Goal: Information Seeking & Learning: Find specific fact

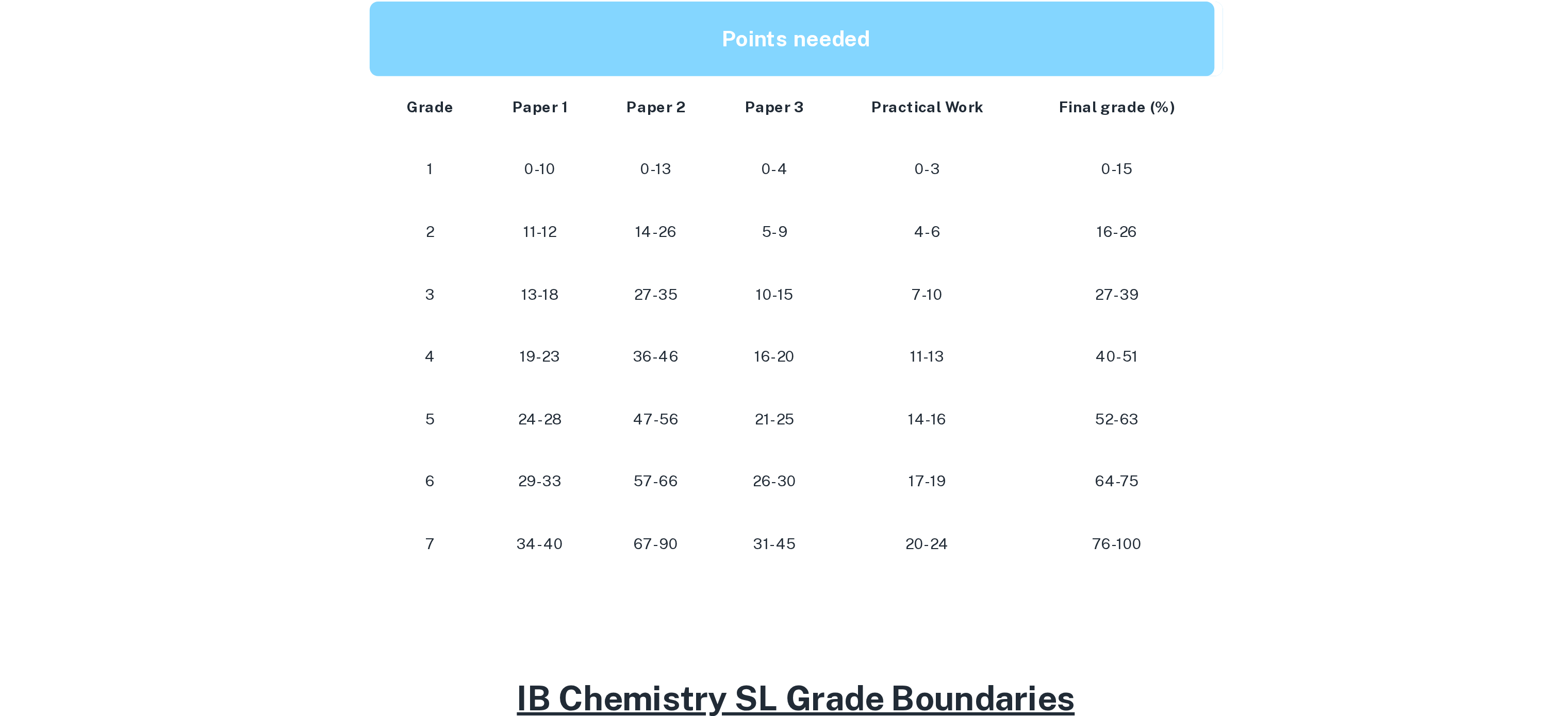
scroll to position [229, 0]
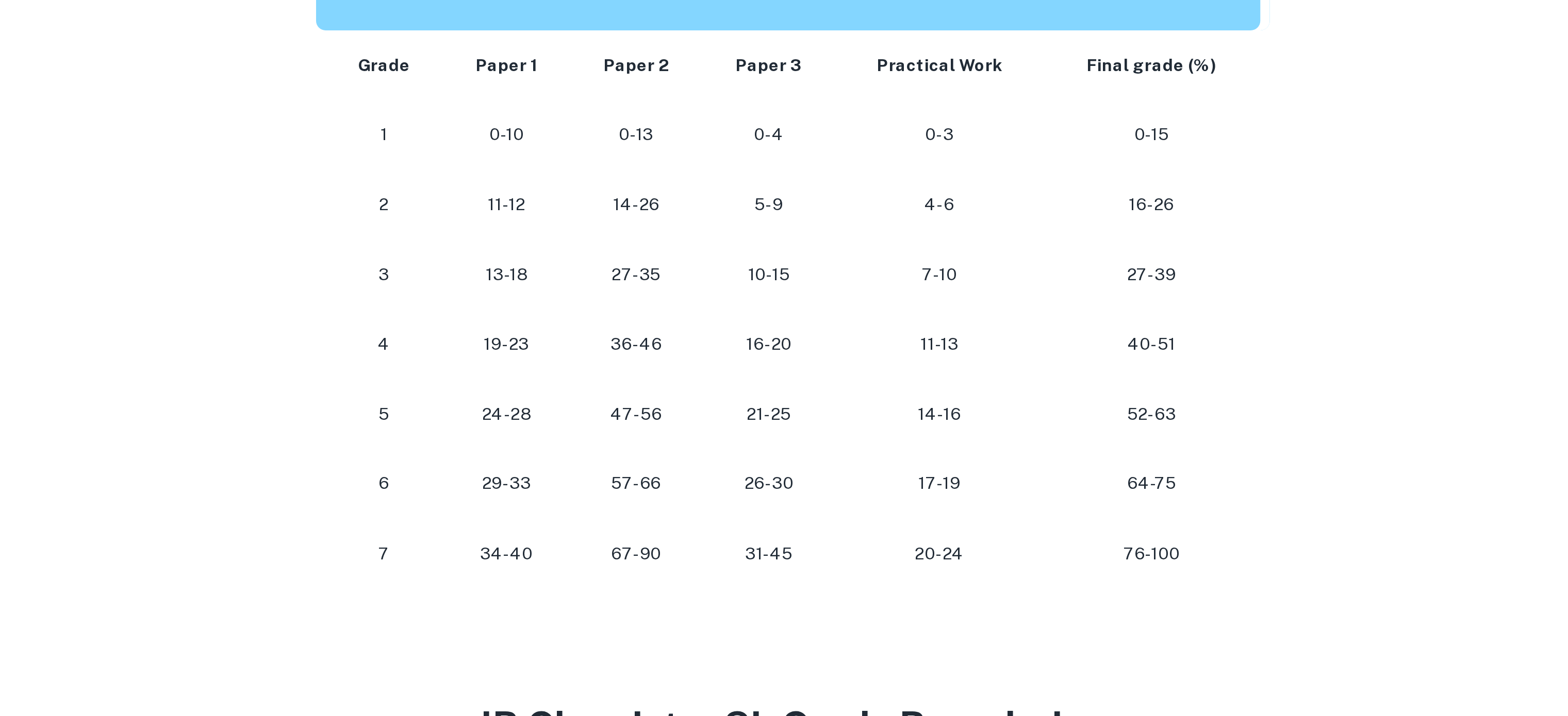
drag, startPoint x: 655, startPoint y: 599, endPoint x: 662, endPoint y: 600, distance: 7.1
click at [662, 600] on p "29-33" at bounding box center [661, 604] width 39 height 14
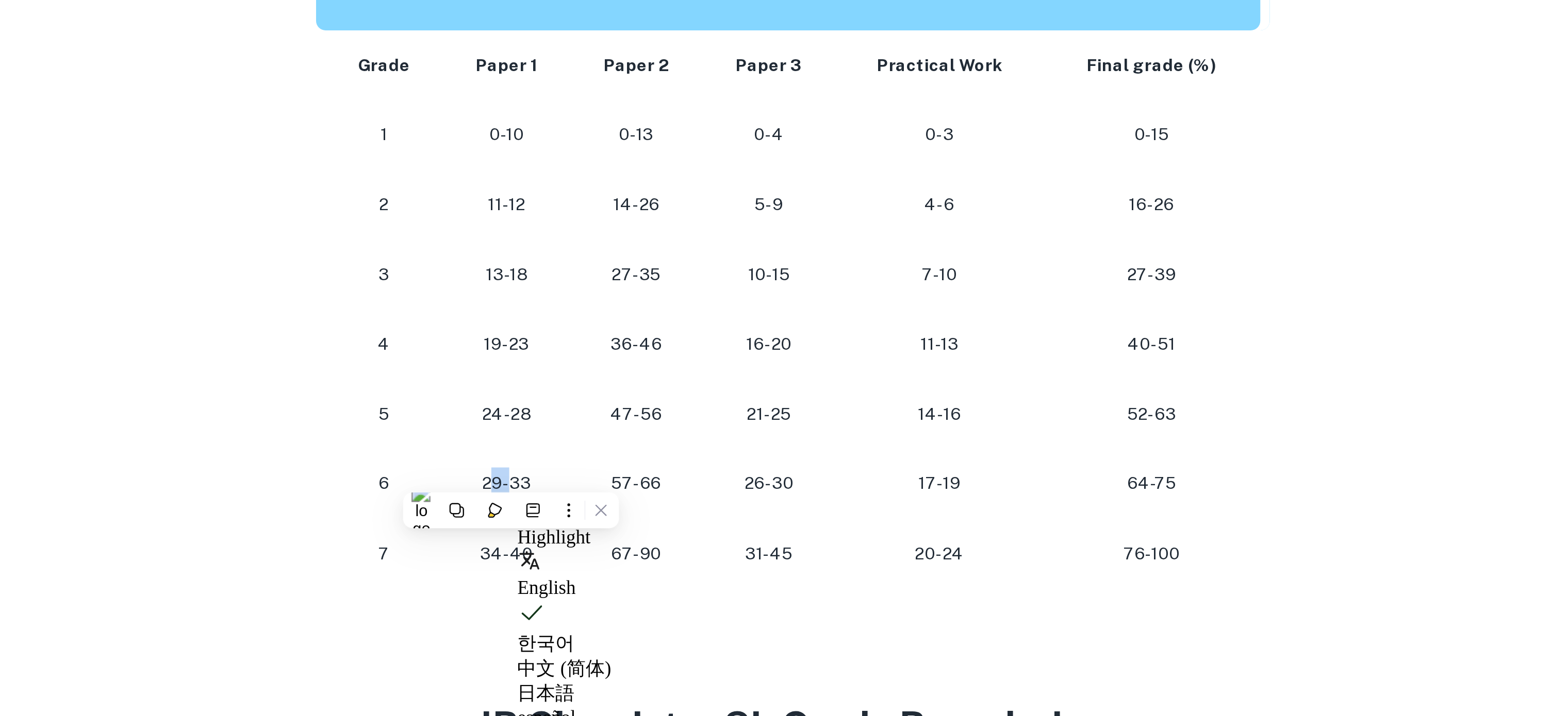
click at [662, 600] on p "29-33" at bounding box center [661, 604] width 39 height 14
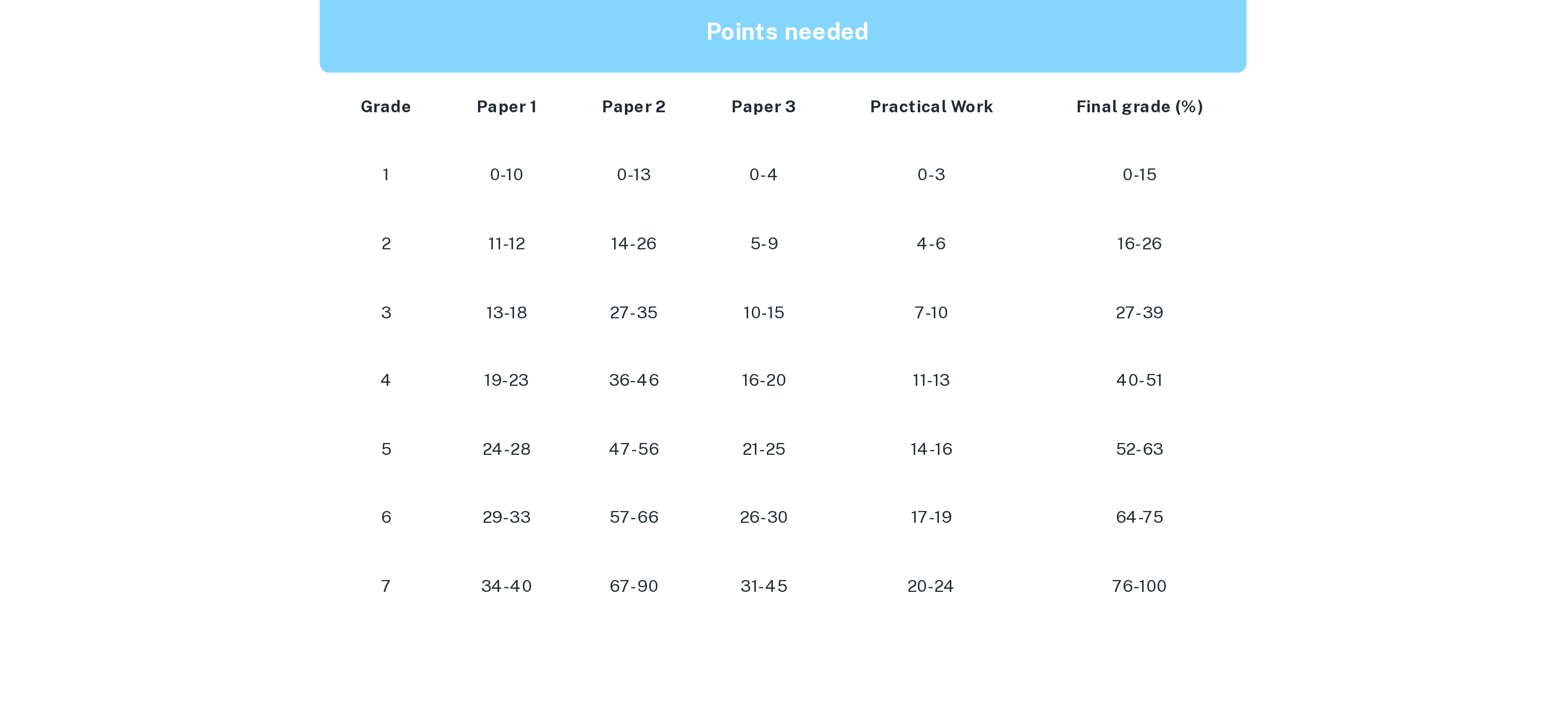
scroll to position [440, 0]
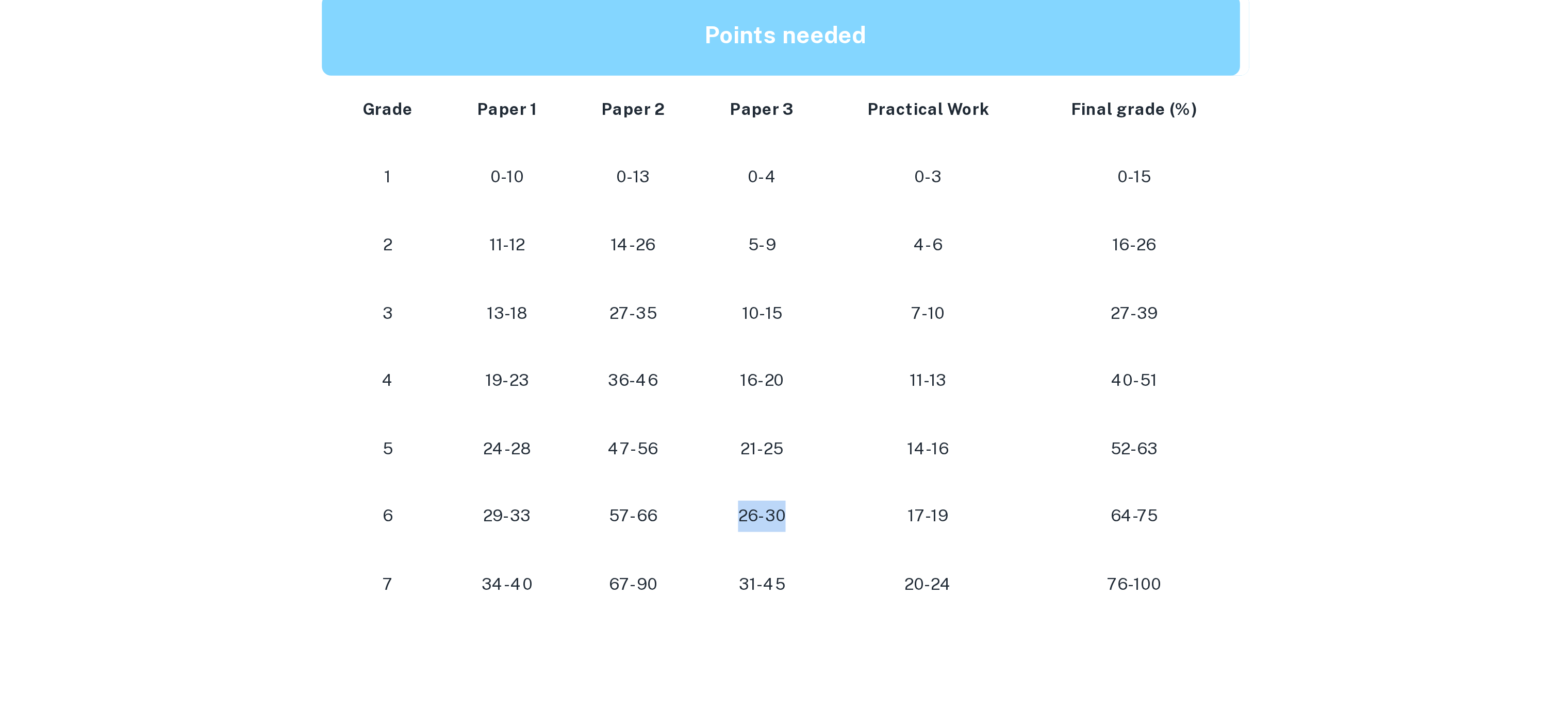
drag, startPoint x: 766, startPoint y: 393, endPoint x: 792, endPoint y: 393, distance: 26.0
click at [792, 393] on p "26-30" at bounding box center [774, 393] width 41 height 14
drag, startPoint x: 790, startPoint y: 393, endPoint x: 760, endPoint y: 392, distance: 30.0
click at [760, 392] on p "26-30" at bounding box center [774, 393] width 41 height 14
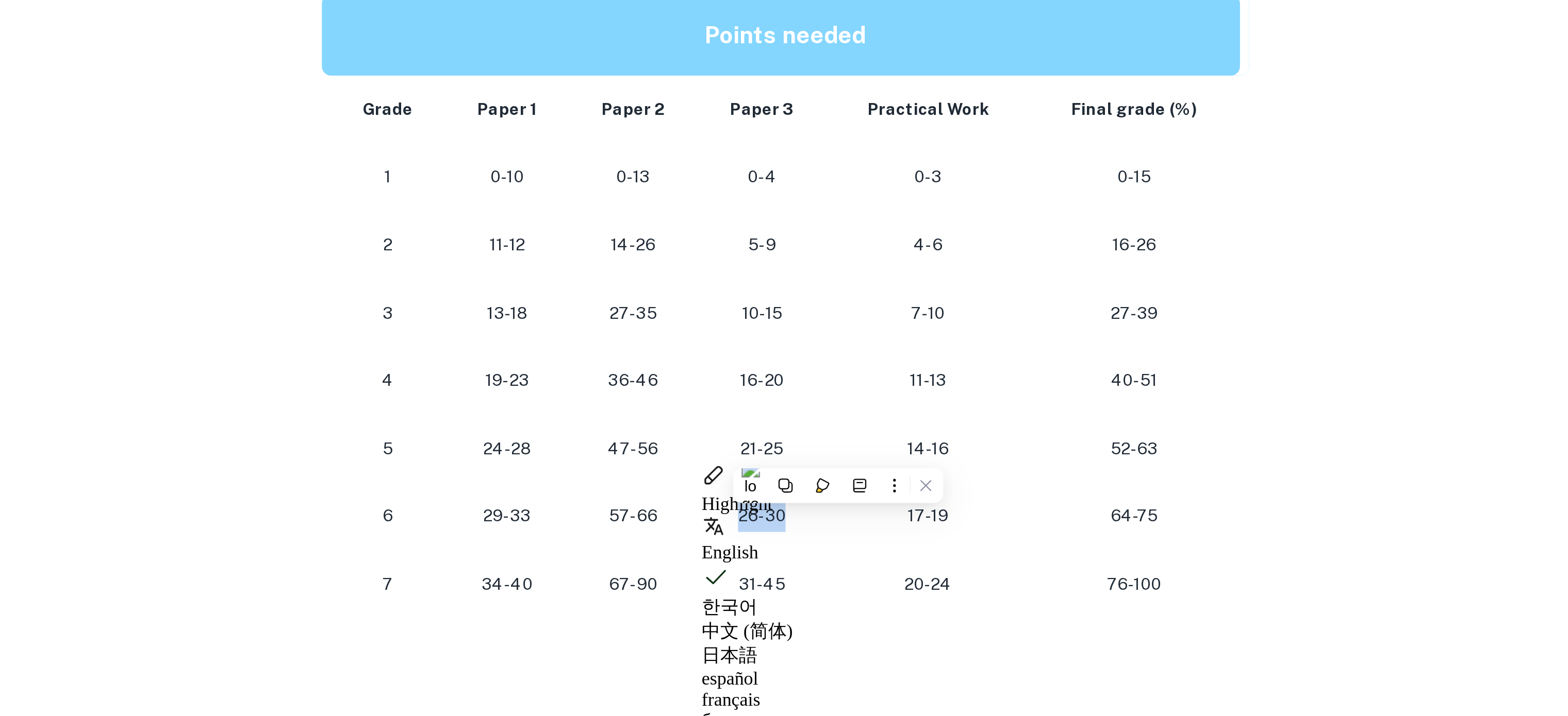
click at [760, 392] on p "26-30" at bounding box center [774, 393] width 41 height 14
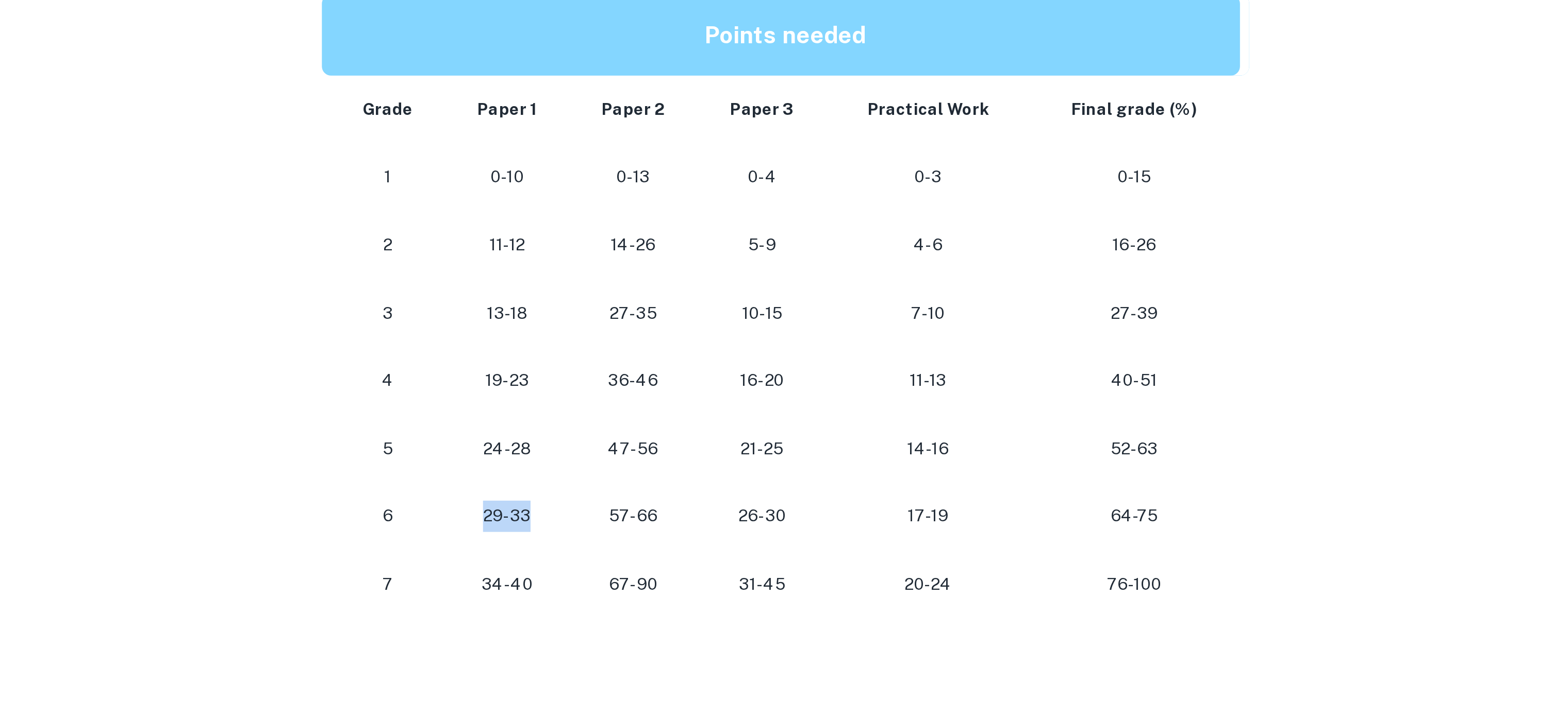
drag, startPoint x: 672, startPoint y: 387, endPoint x: 651, endPoint y: 387, distance: 21.0
click at [651, 387] on p "29-33" at bounding box center [661, 393] width 39 height 14
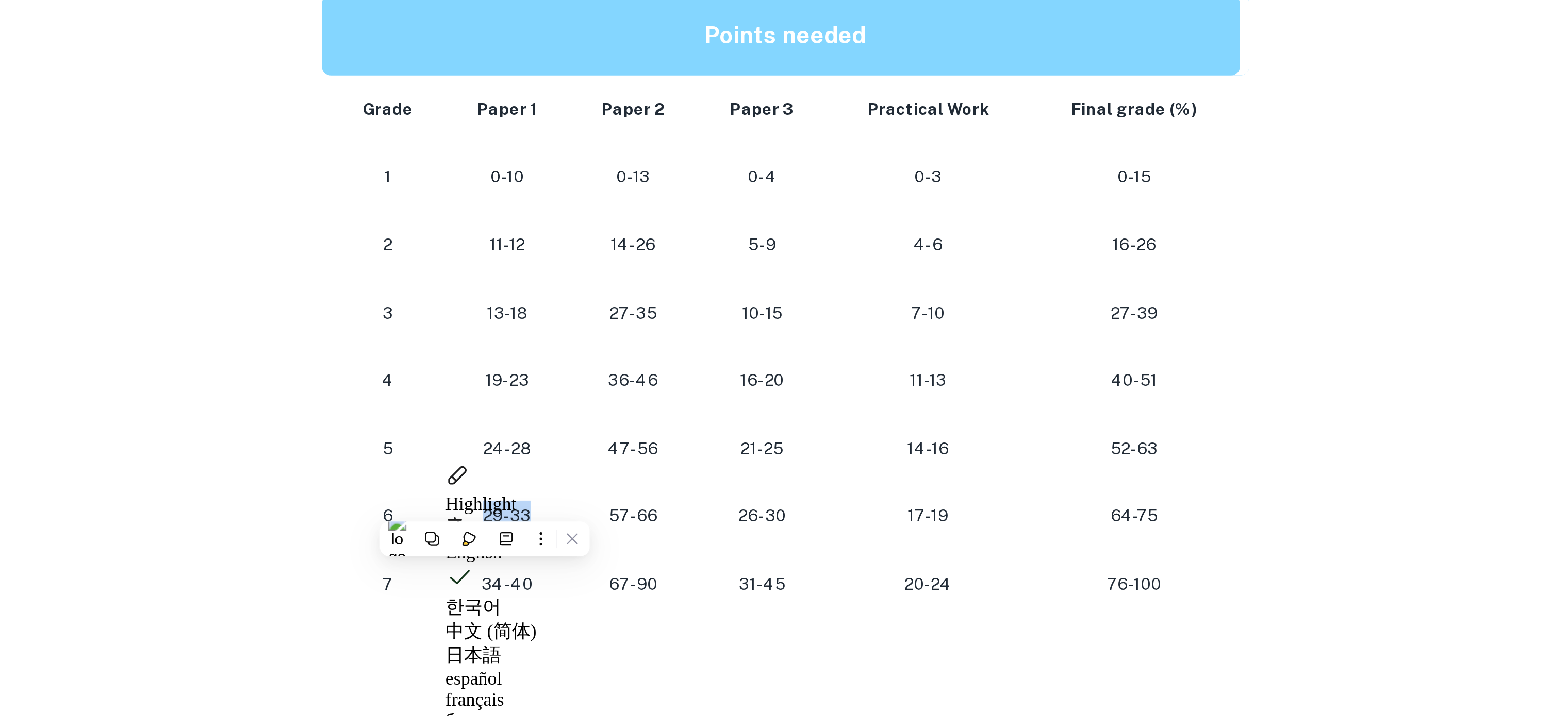
click at [651, 387] on p "29-33" at bounding box center [661, 393] width 39 height 14
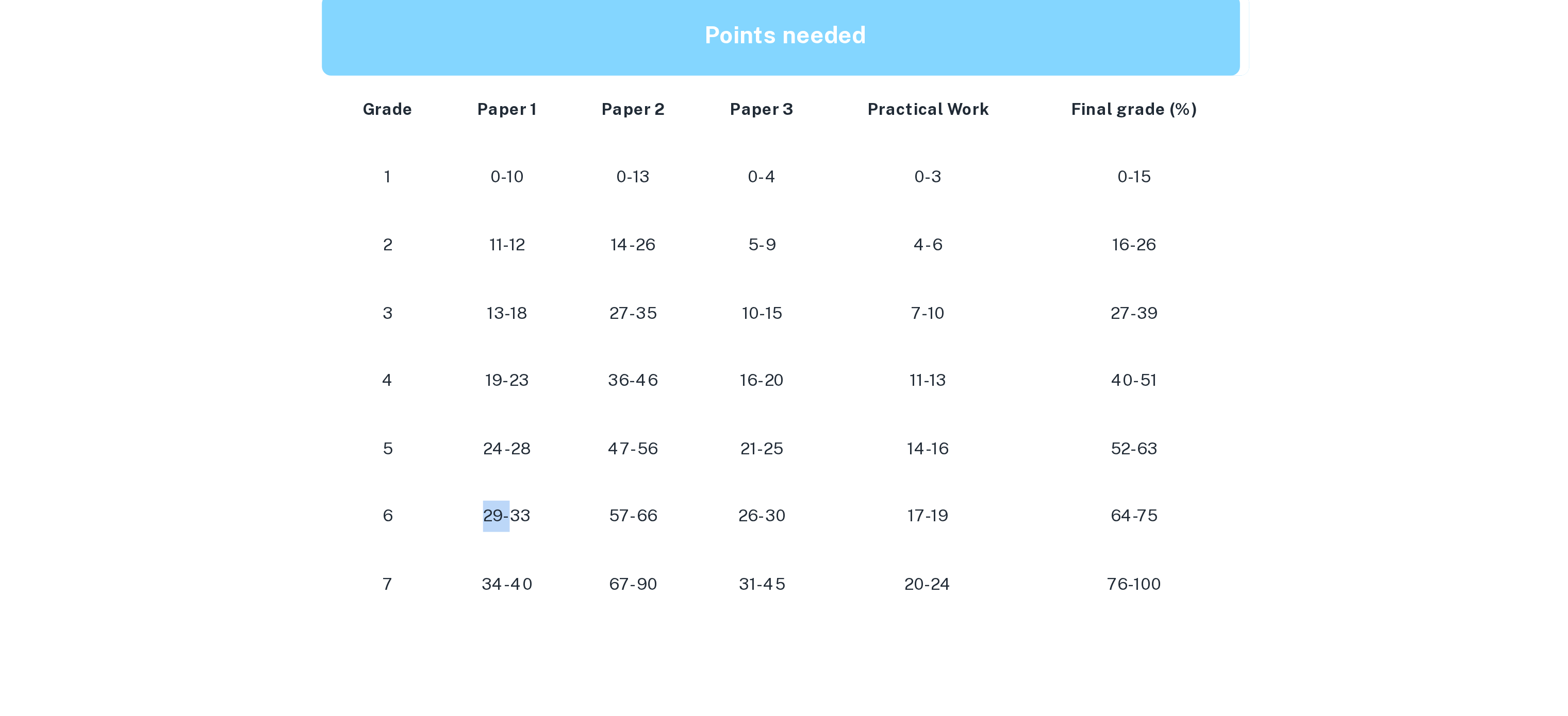
drag, startPoint x: 650, startPoint y: 388, endPoint x: 664, endPoint y: 389, distance: 14.0
click at [664, 389] on p "29-33" at bounding box center [661, 393] width 39 height 14
drag, startPoint x: 706, startPoint y: 393, endPoint x: 728, endPoint y: 393, distance: 22.0
click at [728, 393] on p "57-66" at bounding box center [716, 393] width 41 height 14
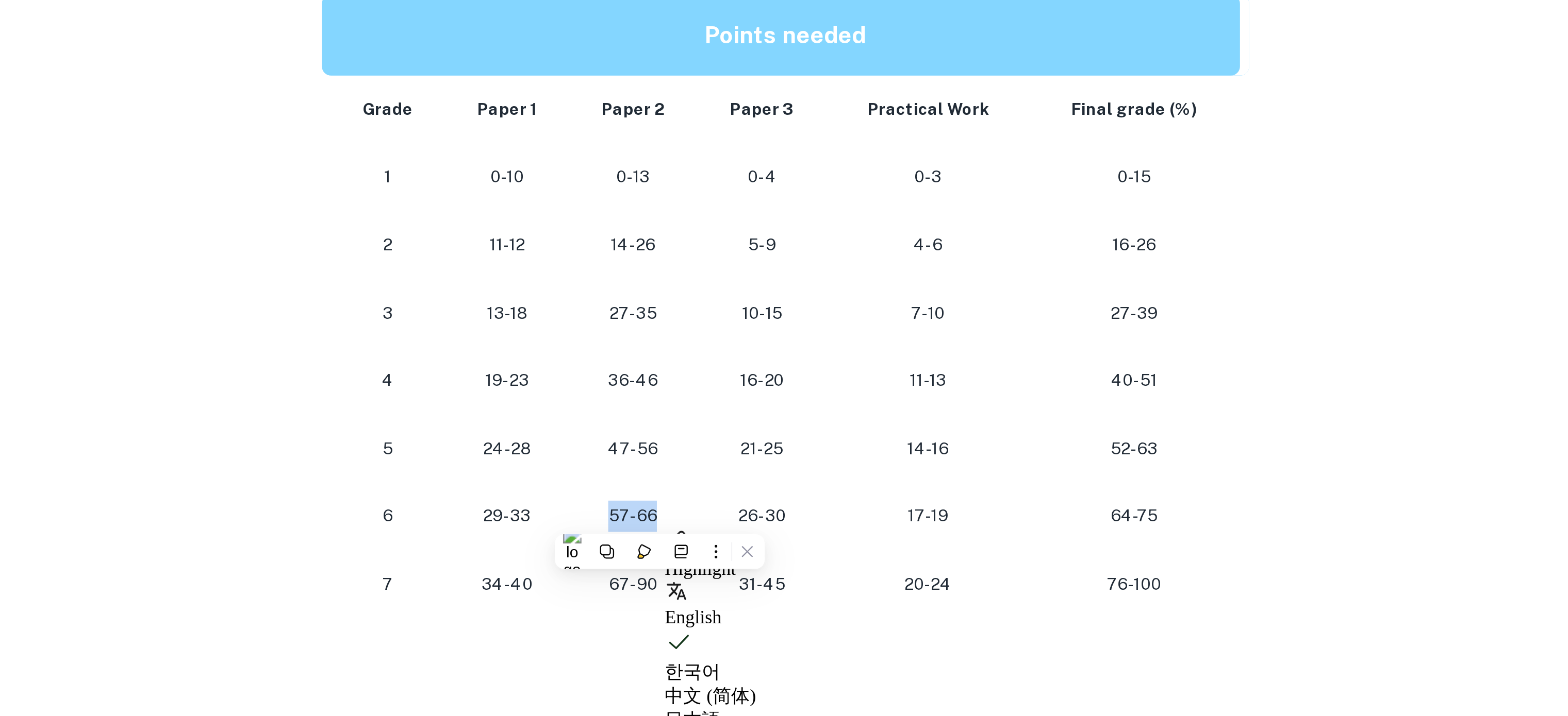
click at [728, 393] on p "57-66" at bounding box center [716, 393] width 41 height 14
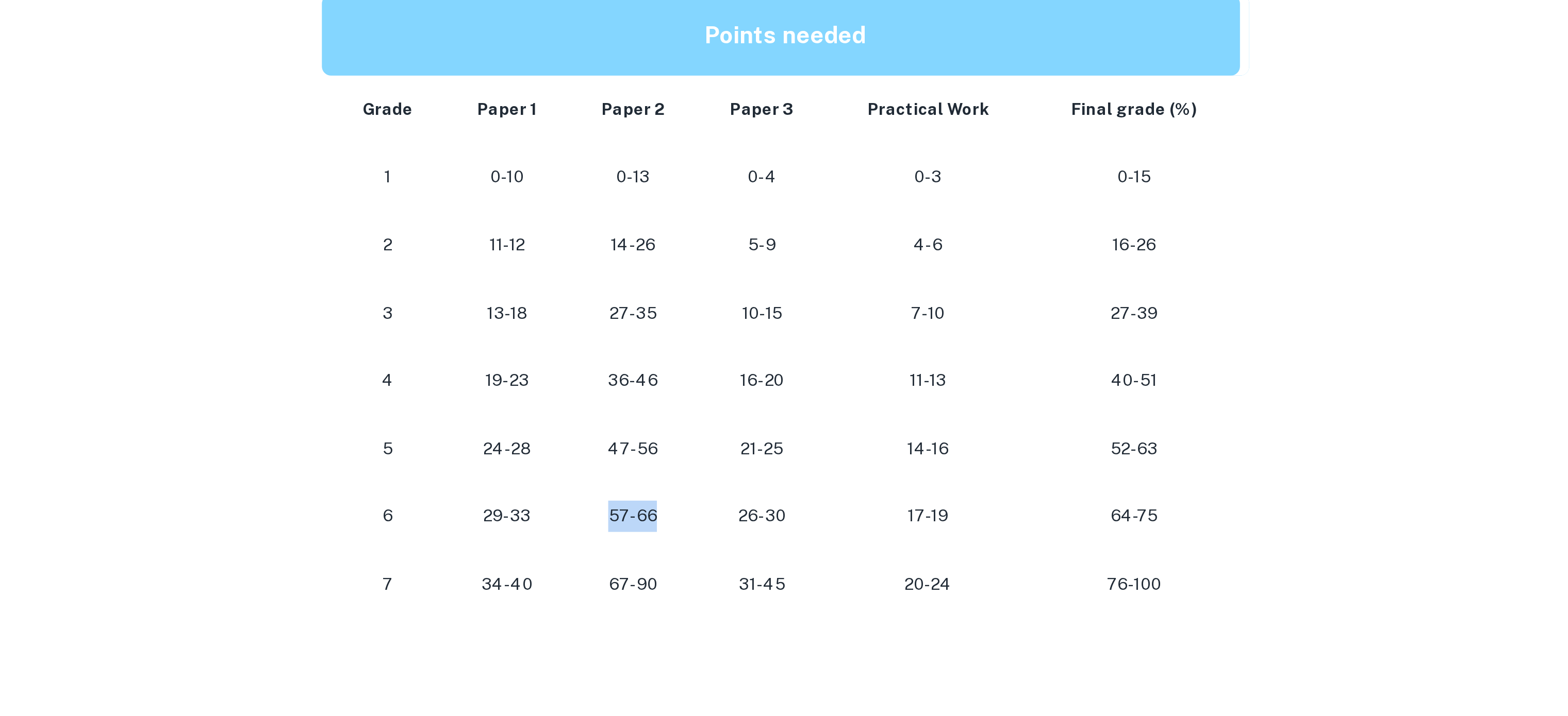
drag, startPoint x: 731, startPoint y: 393, endPoint x: 702, endPoint y: 393, distance: 29.0
click at [702, 393] on p "57-66" at bounding box center [716, 393] width 41 height 14
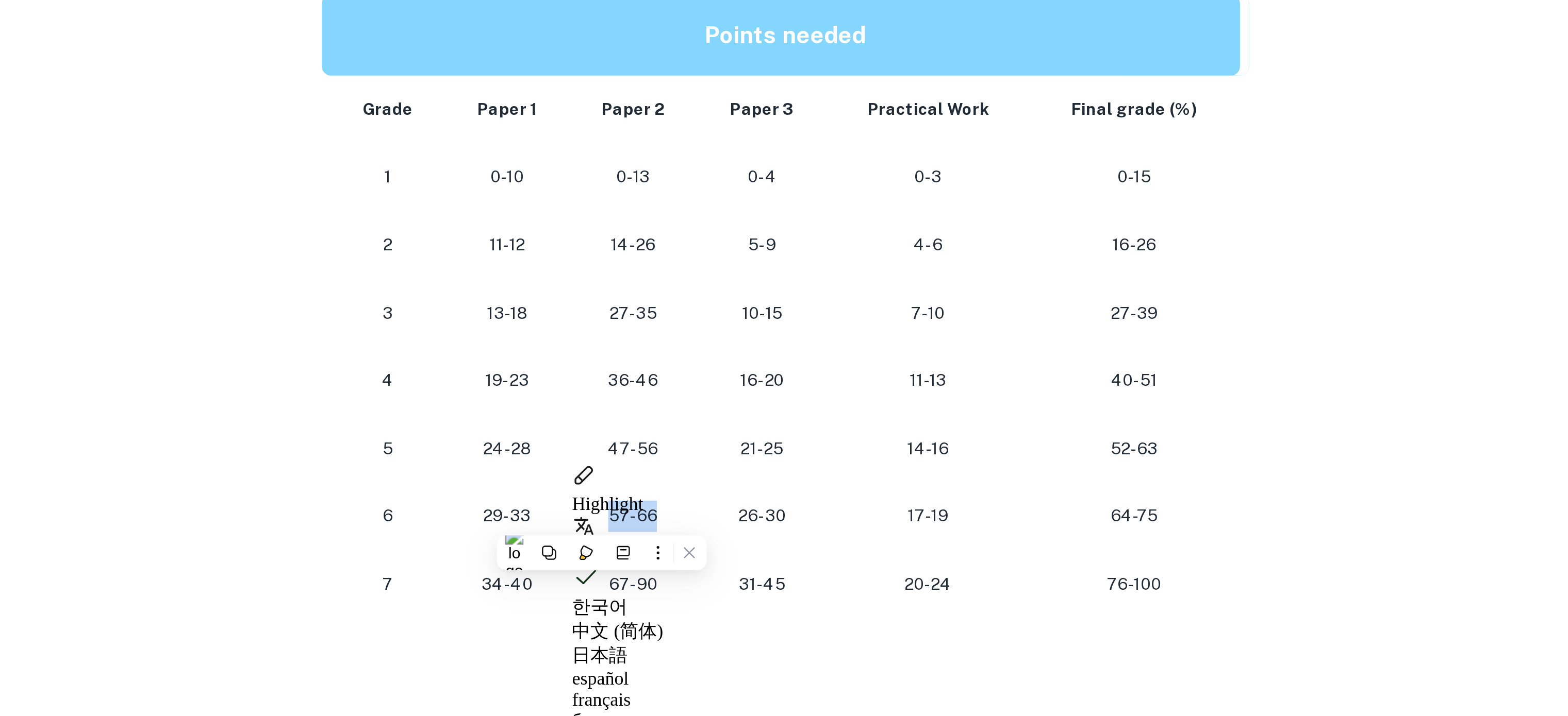
click at [702, 393] on p "57-66" at bounding box center [716, 393] width 41 height 14
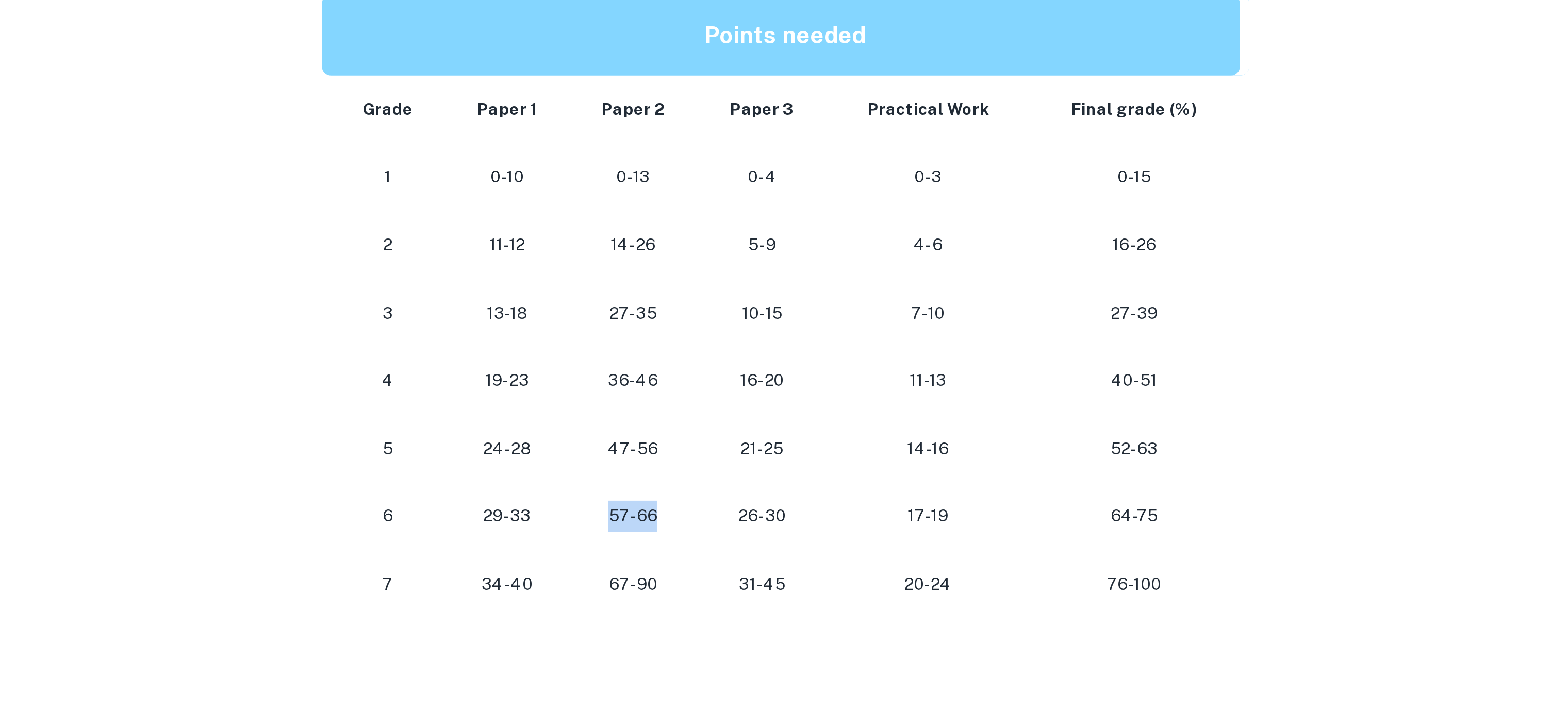
drag, startPoint x: 702, startPoint y: 393, endPoint x: 729, endPoint y: 393, distance: 27.0
click at [729, 393] on p "57-66" at bounding box center [716, 393] width 41 height 14
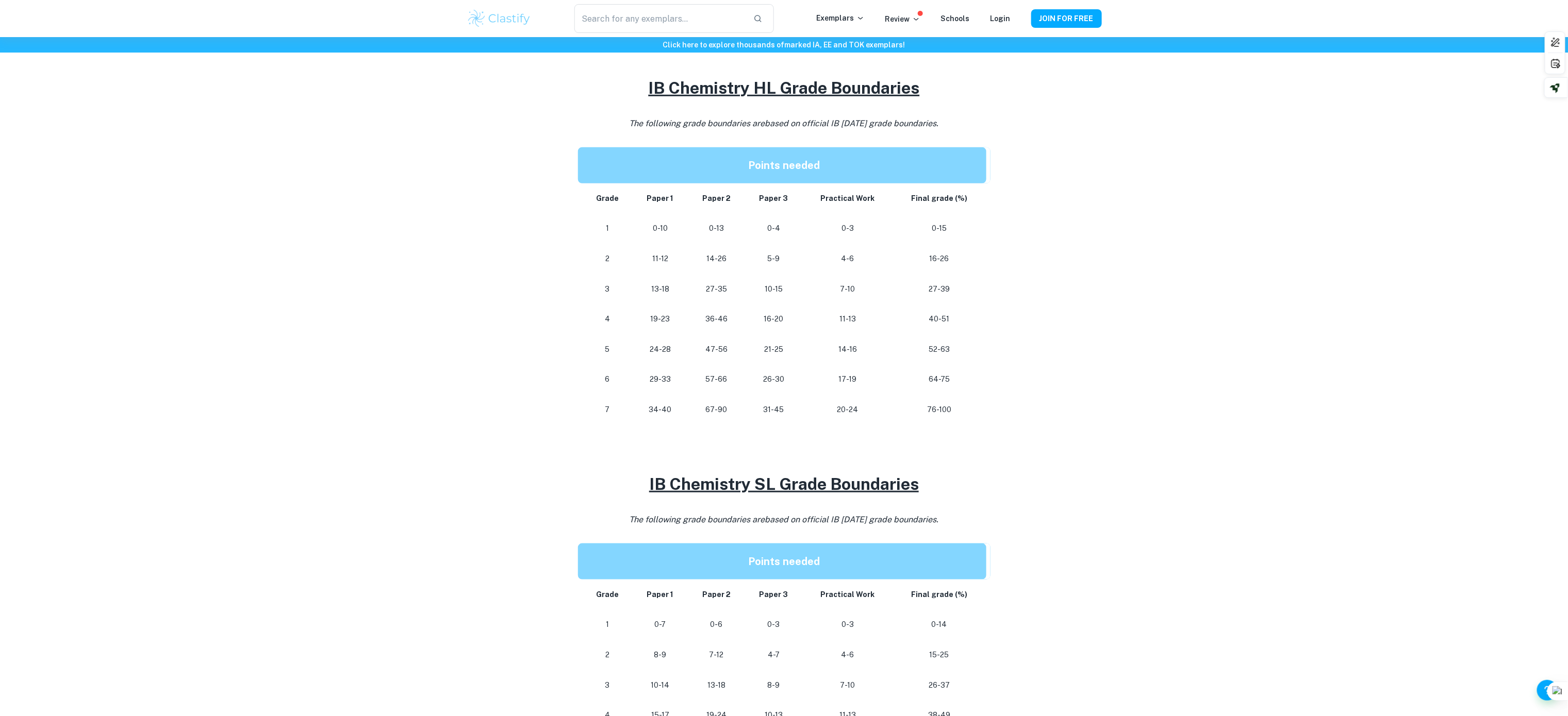
scroll to position [435, 0]
